Goal: Task Accomplishment & Management: Use online tool/utility

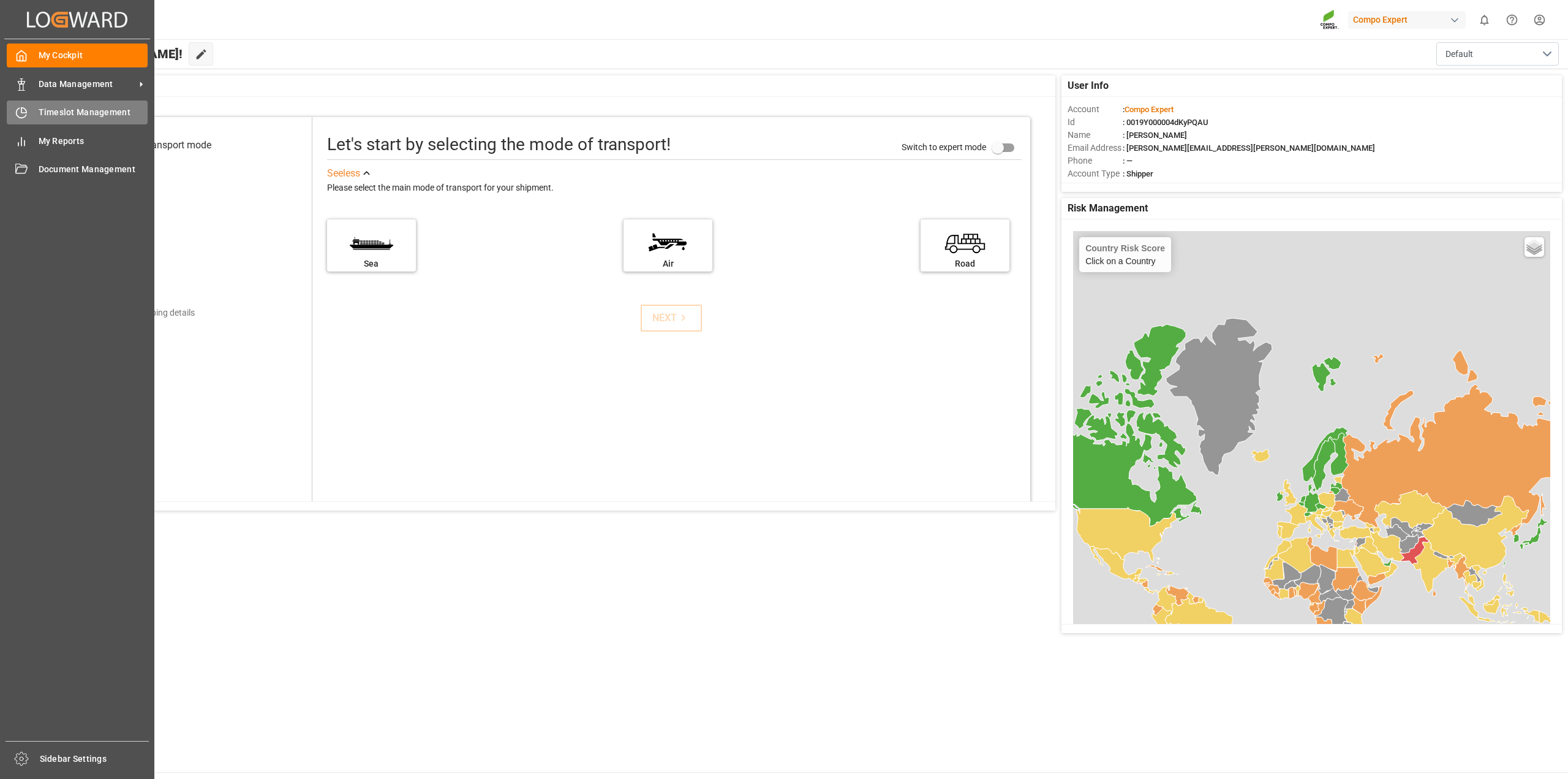
click at [50, 118] on span "Timeslot Management" at bounding box center [93, 112] width 109 height 13
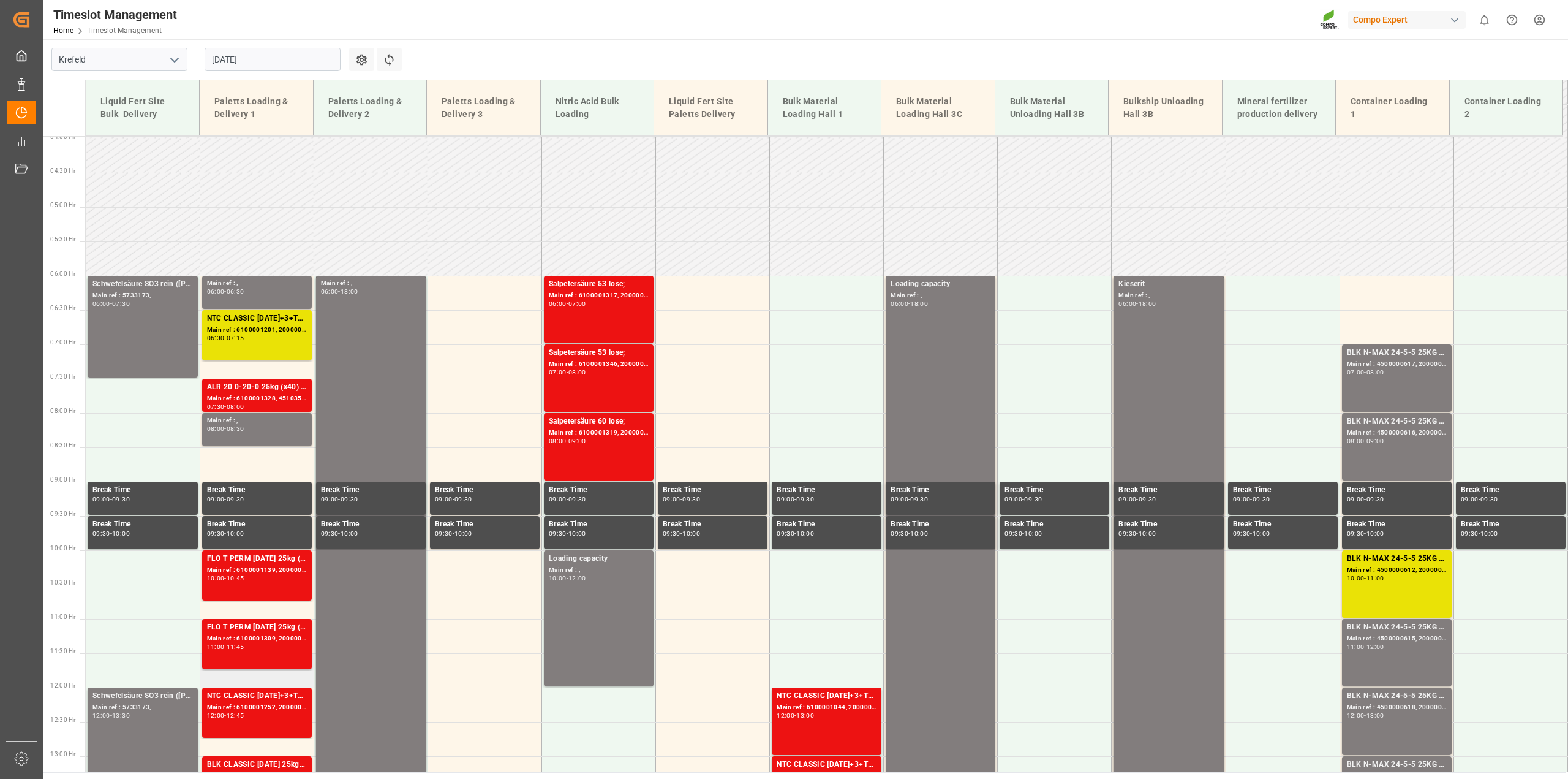
scroll to position [247, 0]
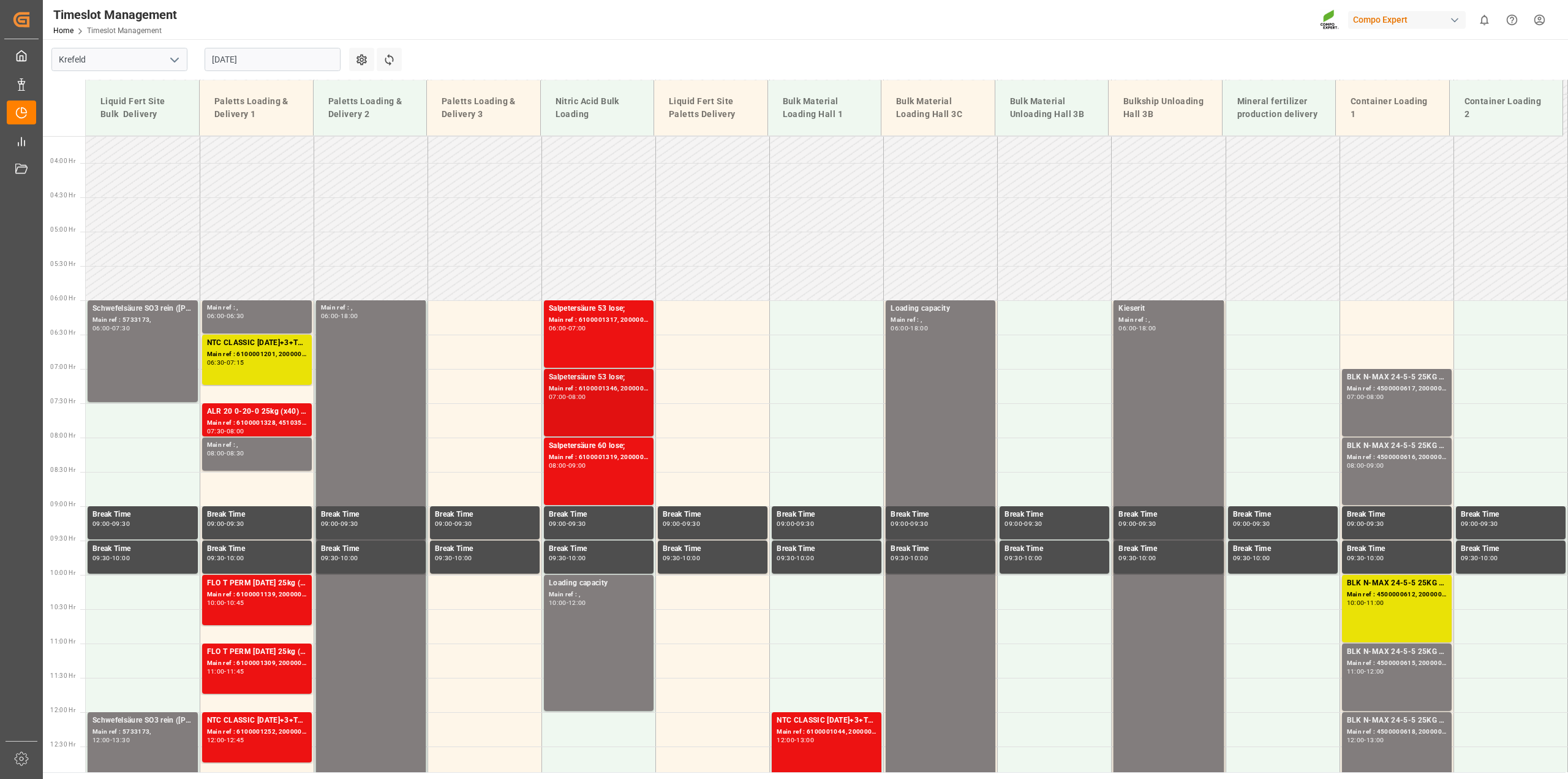
click at [592, 388] on div "Main ref : 6100001346, 2000001170;" at bounding box center [599, 388] width 100 height 10
click at [602, 319] on div "Main ref : 6100001317, 2000001149;" at bounding box center [599, 319] width 100 height 10
click at [604, 458] on div "Main ref : 6100001319, 2000001145;" at bounding box center [599, 457] width 100 height 10
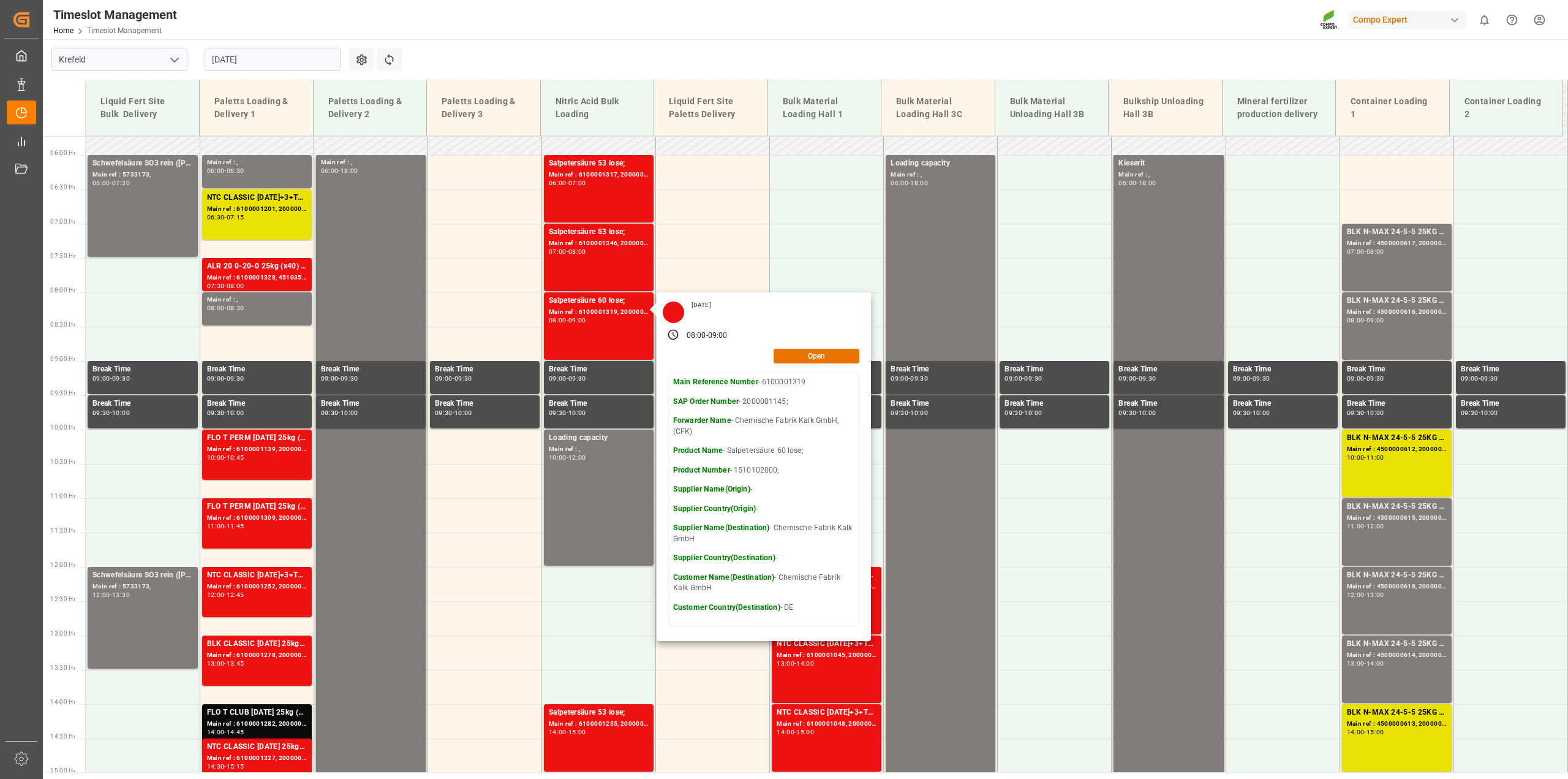
scroll to position [431, 0]
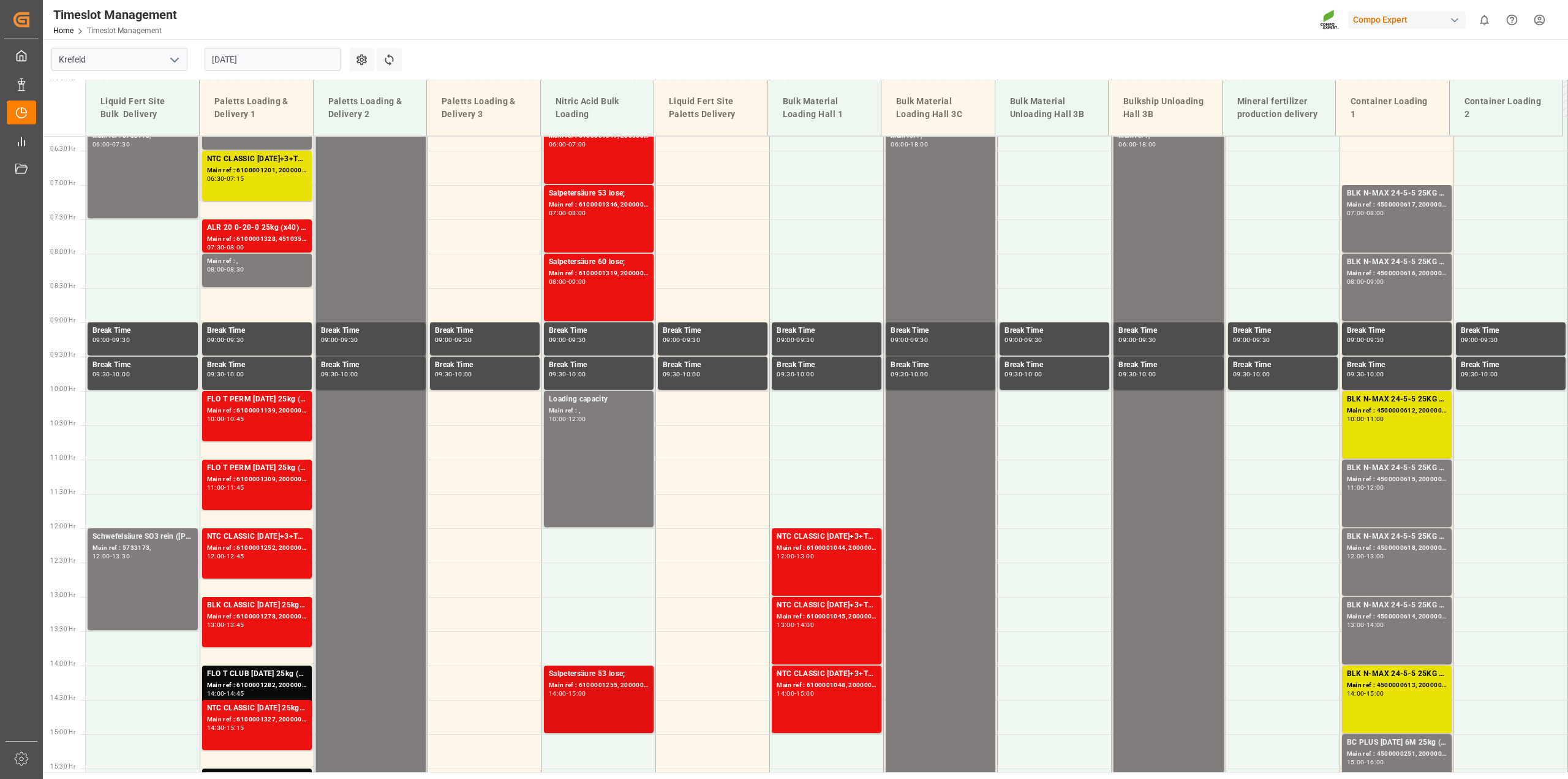
click at [591, 673] on div "Salpetersäure 53 lose;" at bounding box center [599, 673] width 100 height 12
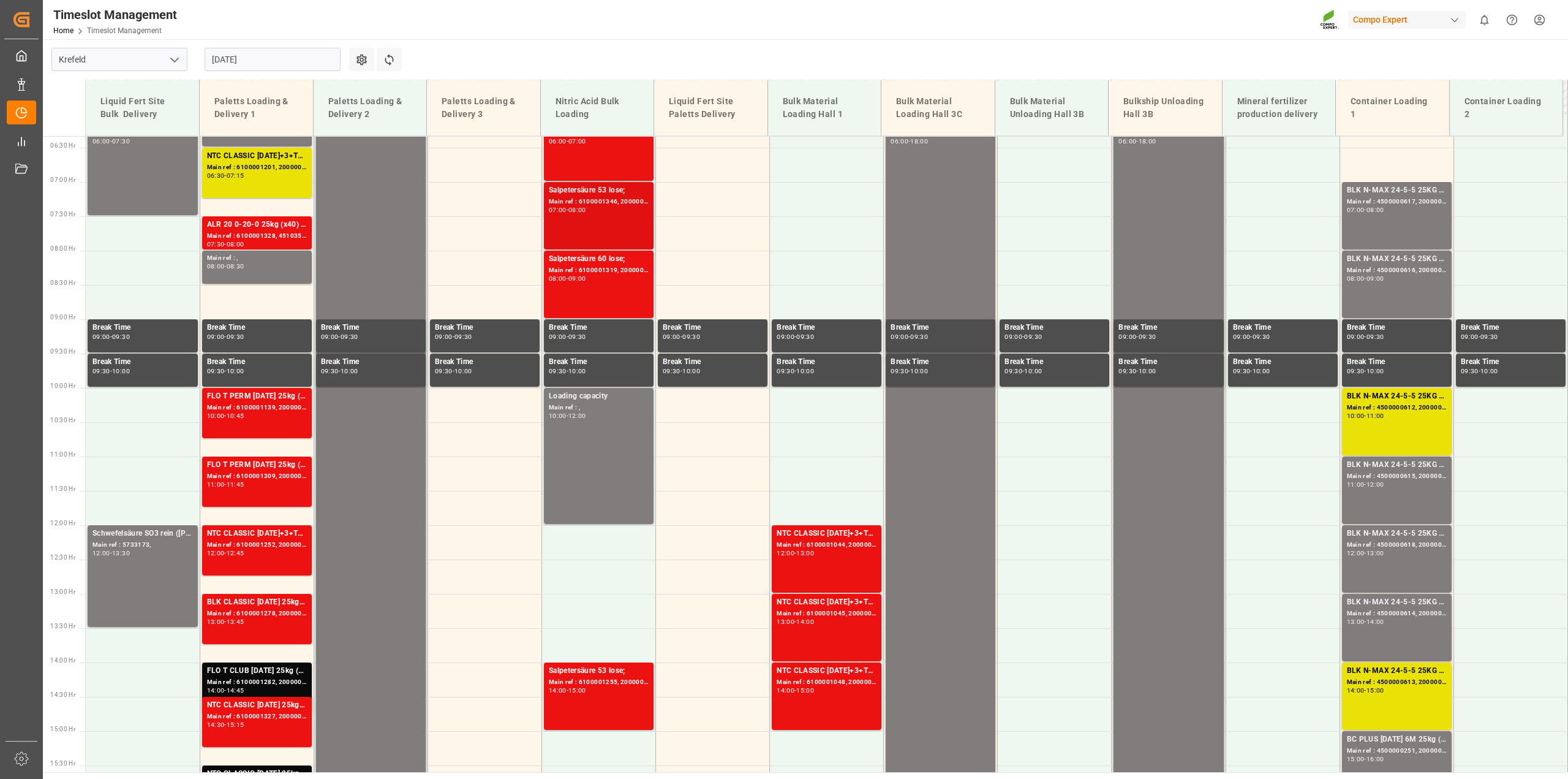
scroll to position [370, 0]
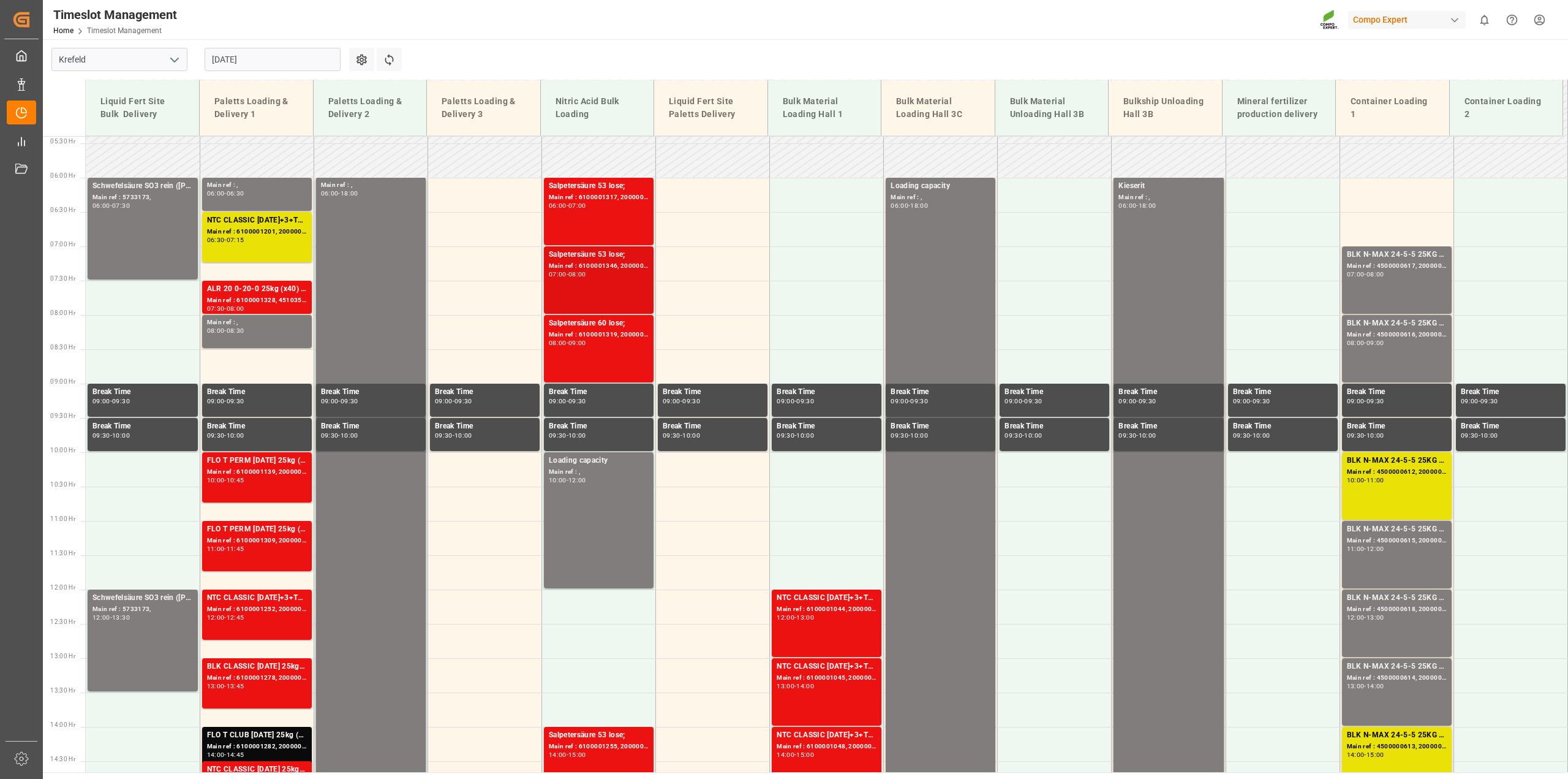
click at [578, 259] on div "Salpetersäure 53 lose;" at bounding box center [599, 254] width 100 height 12
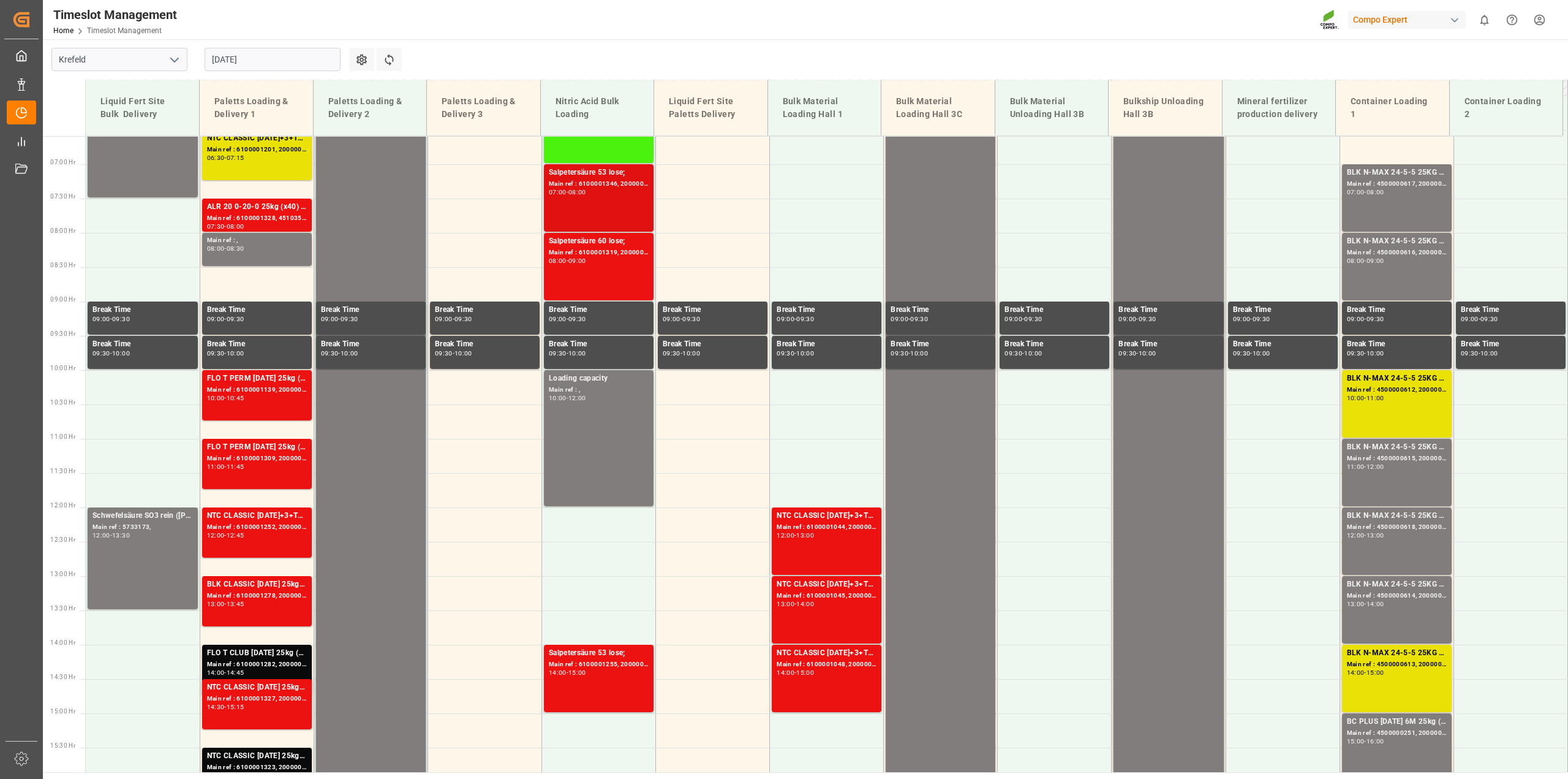
scroll to position [370, 0]
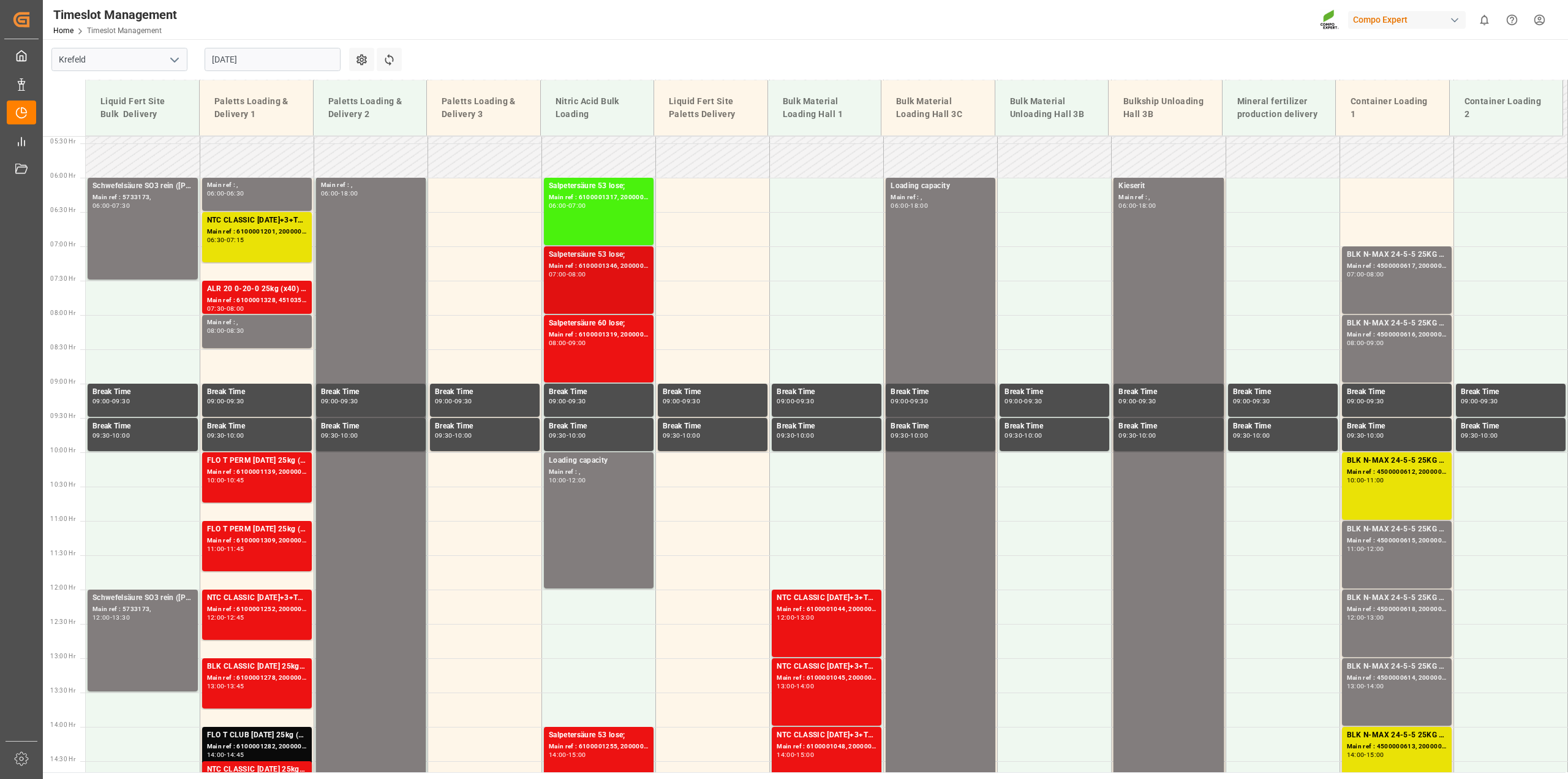
click at [634, 265] on div "Main ref : 6100001346, 2000001170;" at bounding box center [599, 266] width 100 height 10
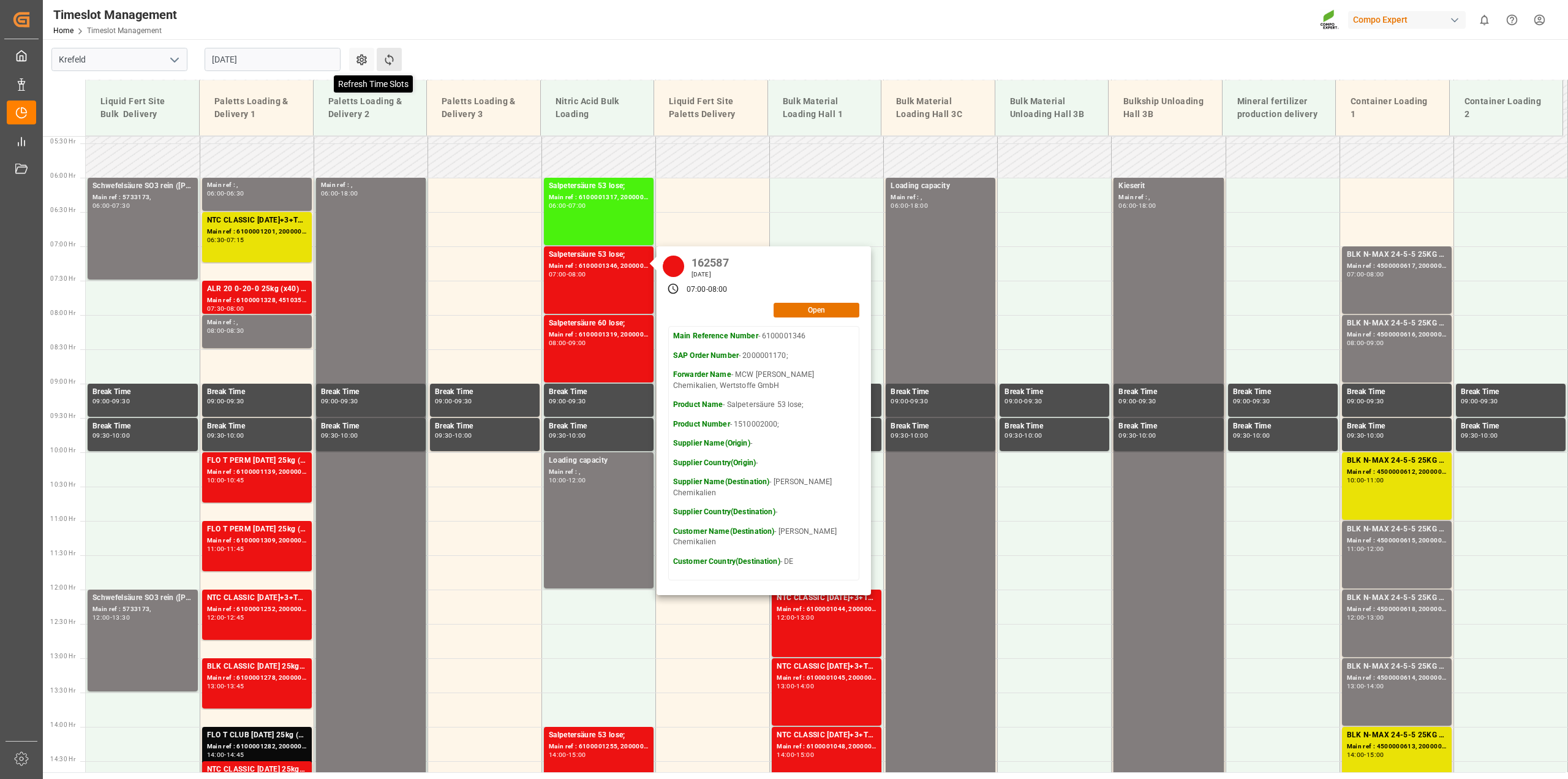
click at [384, 61] on icon at bounding box center [389, 60] width 13 height 13
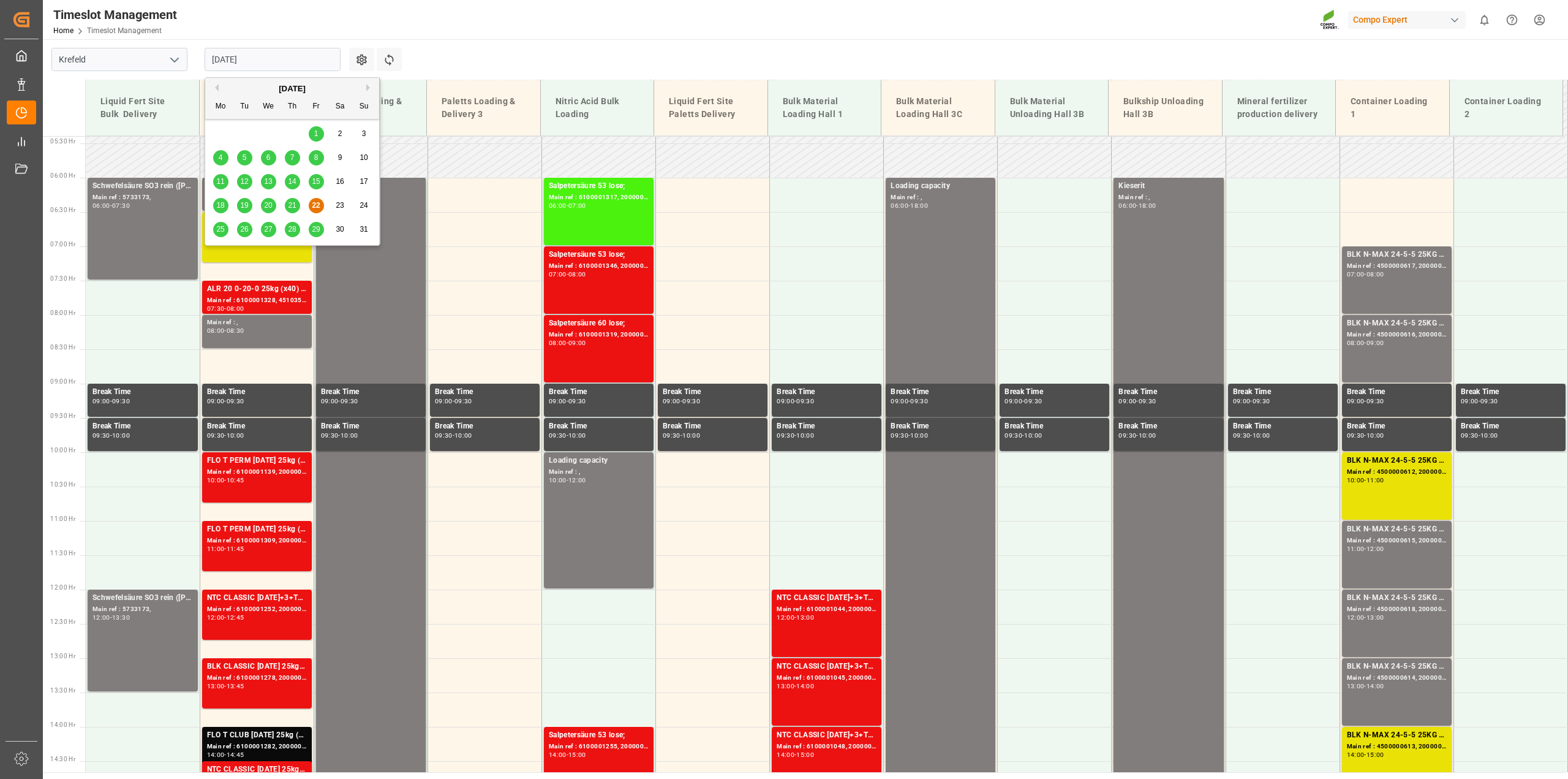
click at [336, 59] on input "[DATE]" at bounding box center [272, 59] width 136 height 23
click at [219, 230] on span "25" at bounding box center [220, 228] width 8 height 8
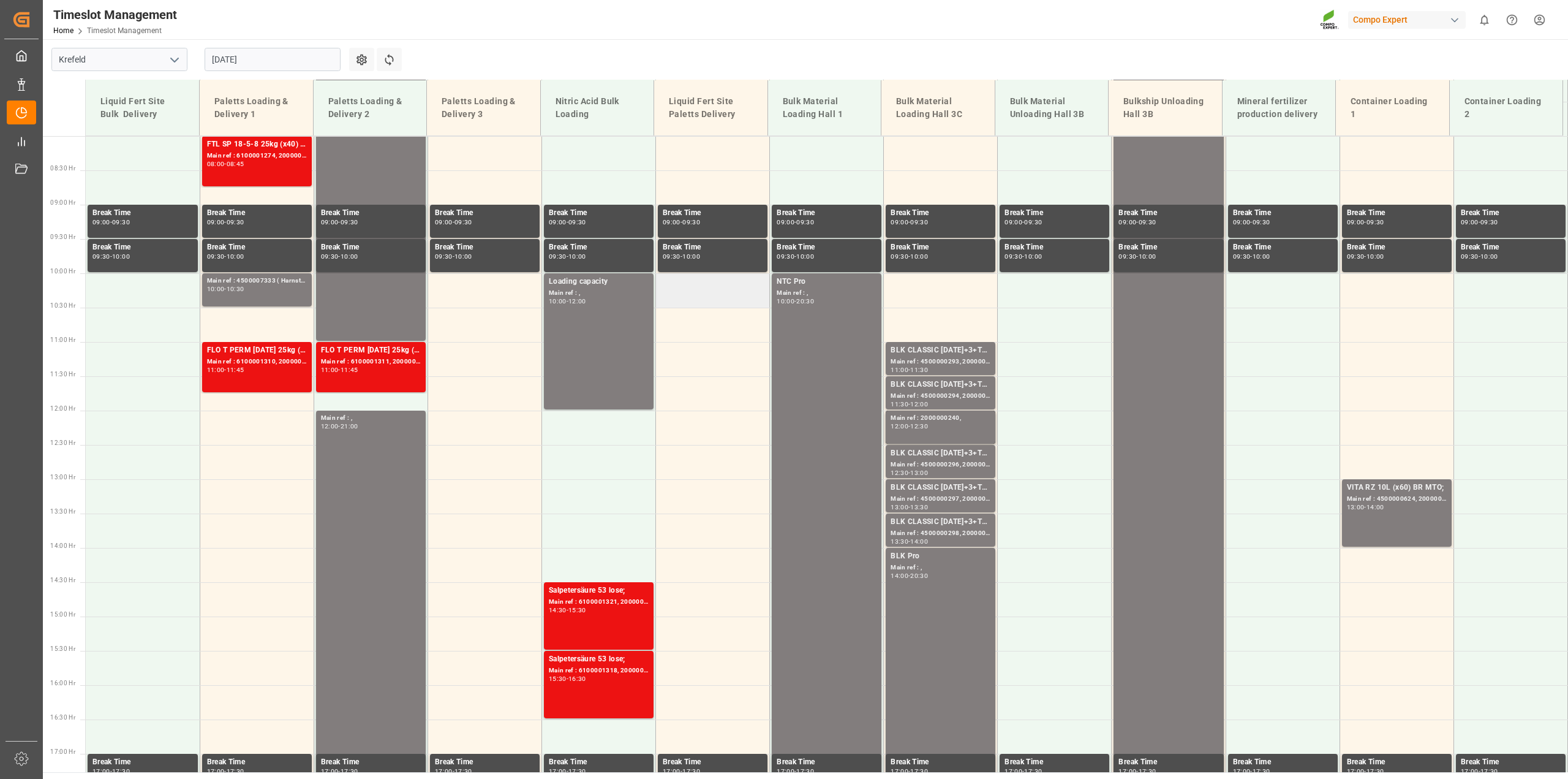
scroll to position [554, 0]
